Goal: Task Accomplishment & Management: Manage account settings

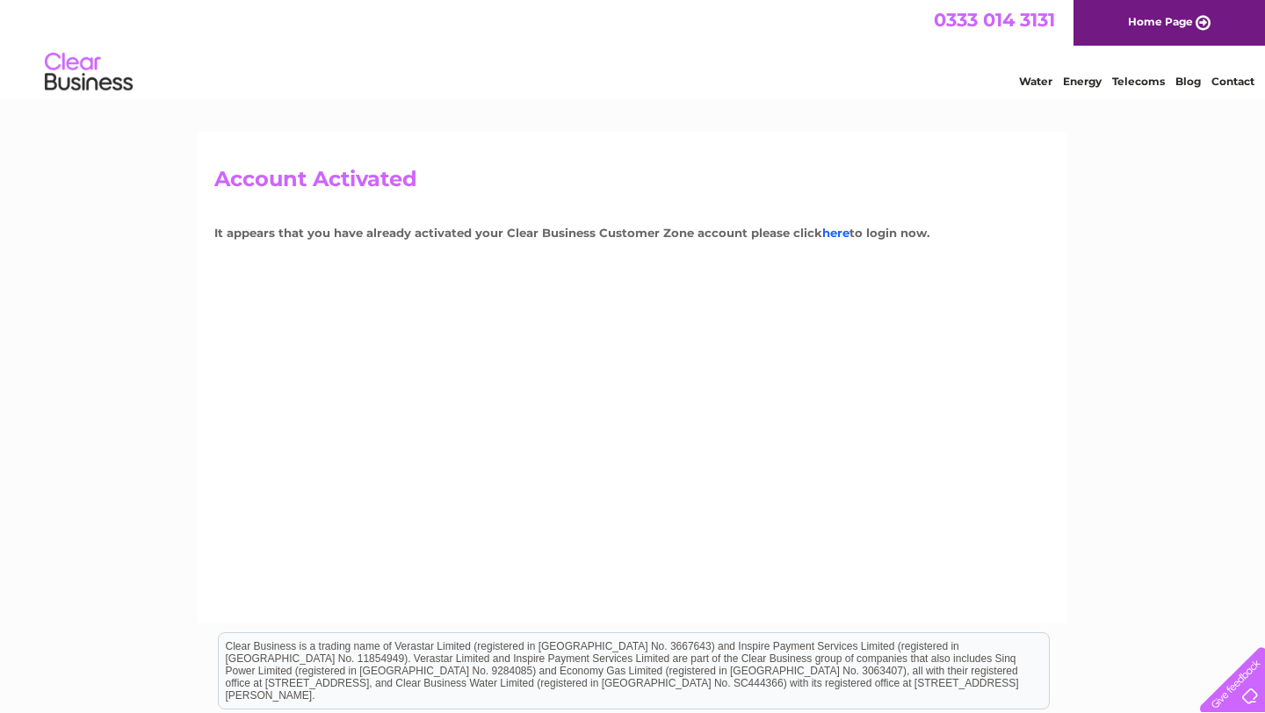
click at [1112, 88] on link "here" at bounding box center [1138, 79] width 53 height 18
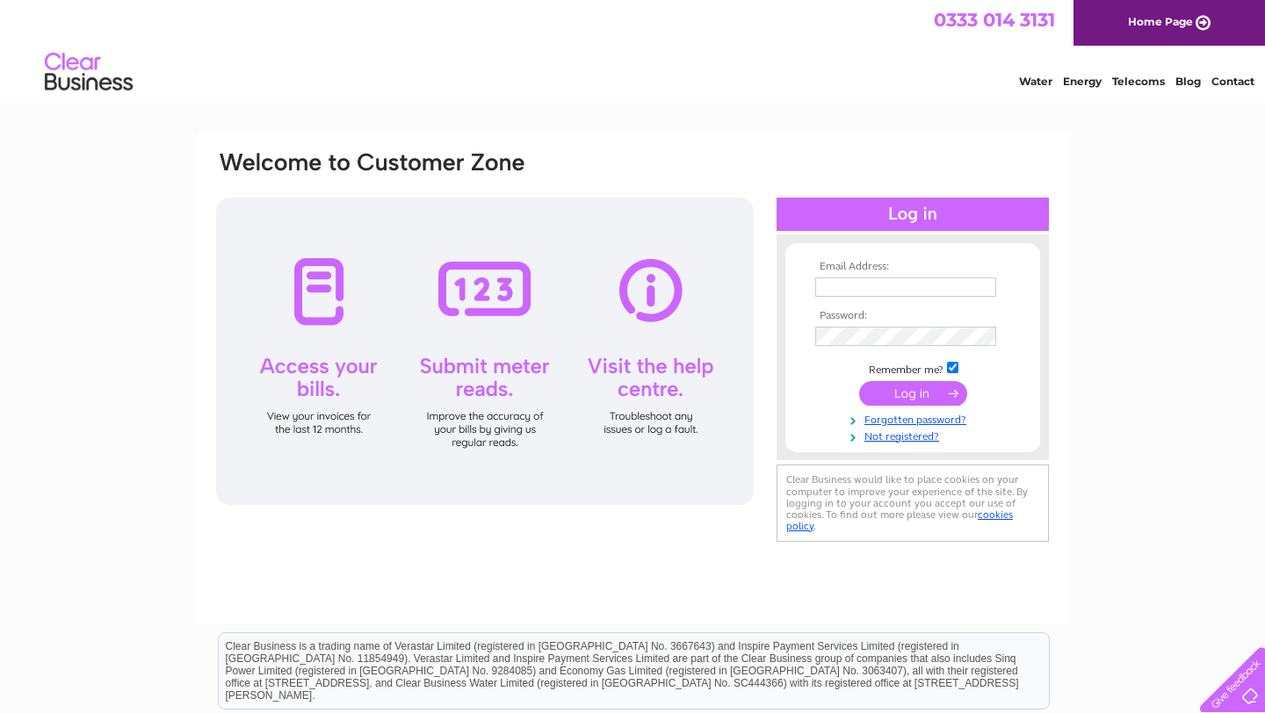
type input "accountsbr@icloud.com"
click at [913, 390] on input "submit" at bounding box center [913, 393] width 108 height 25
